Goal: Learn about a topic: Learn about a topic

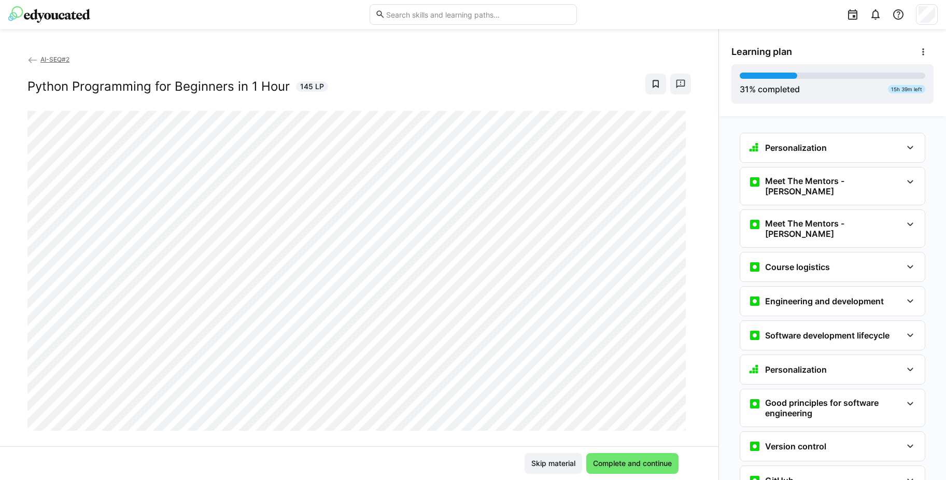
scroll to position [770, 0]
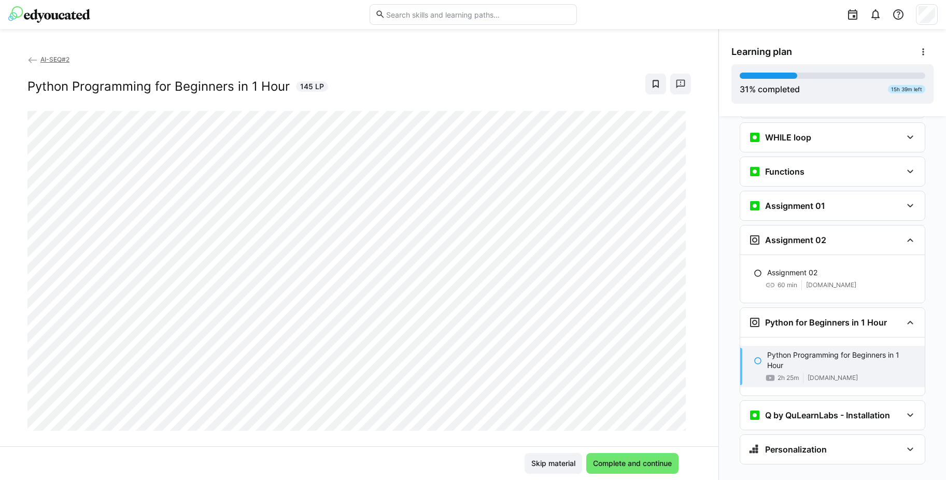
click at [227, 87] on h2 "Python Programming for Beginners in 1 Hour" at bounding box center [158, 87] width 262 height 16
click at [131, 76] on div "Python Programming for Beginners in 1 Hour 145 LP" at bounding box center [359, 84] width 664 height 21
click at [150, 101] on div "AI-SEQ#2 Python Programming for Beginners in 1 Hour 145 LP" at bounding box center [359, 82] width 664 height 57
click at [100, 97] on div "AI-SEQ#2 Python Programming for Beginners in 1 Hour 145 LP" at bounding box center [359, 82] width 664 height 57
click at [83, 84] on h2 "Python Programming for Beginners in 1 Hour" at bounding box center [158, 87] width 262 height 16
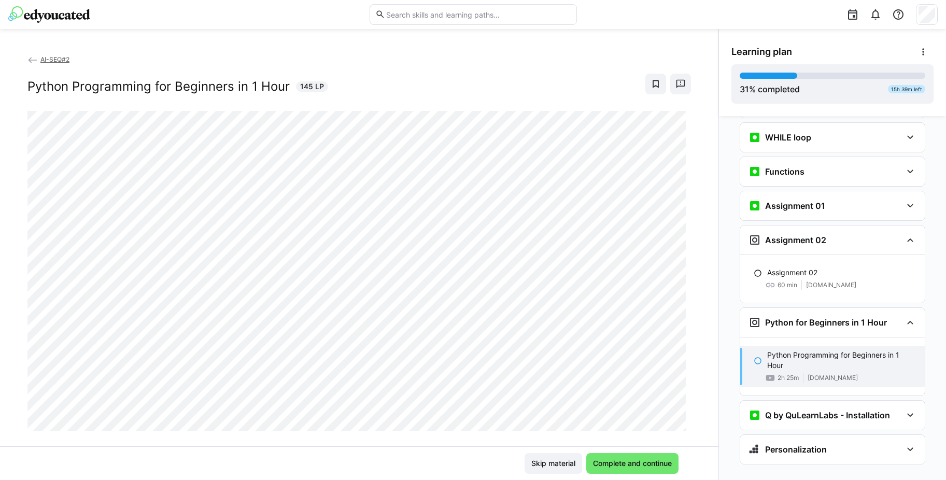
click at [151, 458] on div "Skip material Complete and continue" at bounding box center [359, 463] width 639 height 21
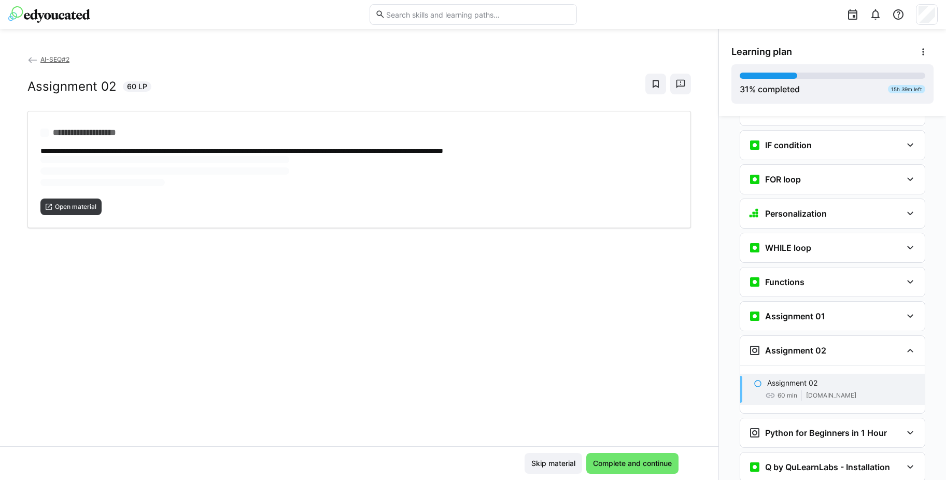
scroll to position [669, 0]
